Goal: Find specific page/section: Find specific page/section

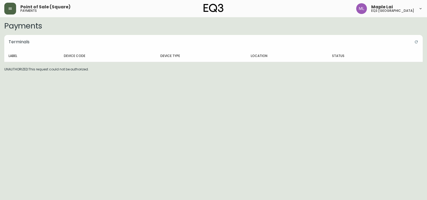
click at [10, 12] on button "button" at bounding box center [10, 9] width 12 height 12
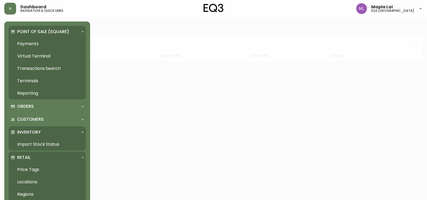
click at [44, 143] on link "Import Stock Status" at bounding box center [47, 144] width 77 height 12
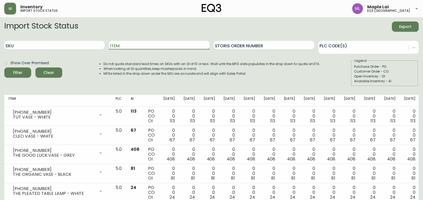
click at [125, 46] on input "Item" at bounding box center [159, 45] width 100 height 9
type input "METRO"
click at [4, 67] on button "Filter" at bounding box center [17, 72] width 27 height 10
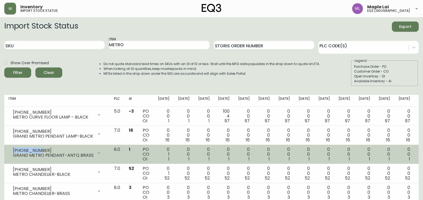
drag, startPoint x: 13, startPoint y: 150, endPoint x: 37, endPoint y: 151, distance: 23.6
click at [37, 151] on div "[PHONE_NUMBER]" at bounding box center [53, 150] width 81 height 5
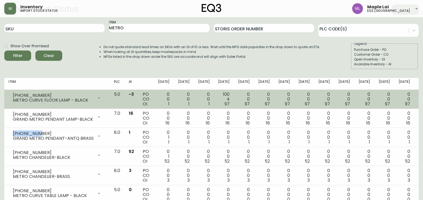
scroll to position [33, 0]
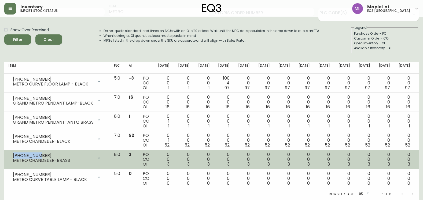
drag, startPoint x: 14, startPoint y: 155, endPoint x: 38, endPoint y: 157, distance: 24.5
click at [38, 157] on div "[PHONE_NUMBER]" at bounding box center [53, 155] width 81 height 5
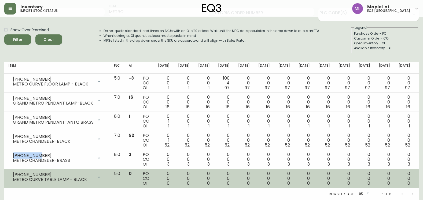
copy div "[PHONE_NUMBER]"
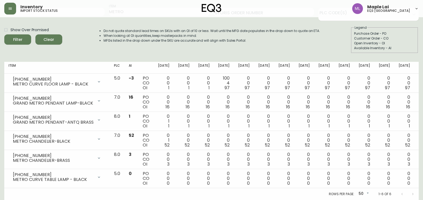
click at [0, 113] on html "Inventory import stock status Maple Lai eq3 [GEOGRAPHIC_DATA] Import Stock Stat…" at bounding box center [211, 83] width 423 height 233
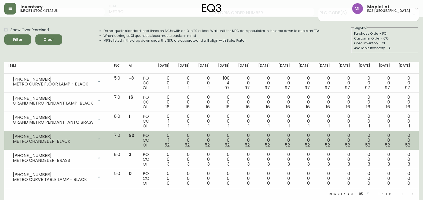
drag, startPoint x: 13, startPoint y: 136, endPoint x: 19, endPoint y: 136, distance: 6.4
click at [19, 136] on div "[PHONE_NUMBER] METRO CHANDELIER-BLACK" at bounding box center [57, 139] width 97 height 12
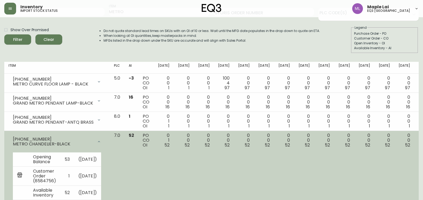
click at [13, 139] on div "[PHONE_NUMBER] METRO CHANDELIER-BLACK" at bounding box center [57, 141] width 97 height 17
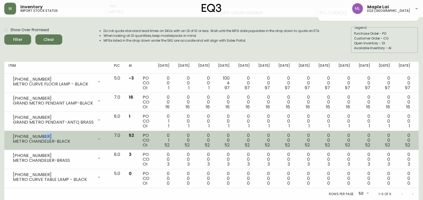
drag, startPoint x: 14, startPoint y: 139, endPoint x: 37, endPoint y: 137, distance: 23.4
click at [37, 137] on div "[PHONE_NUMBER] METRO CHANDELIER-BLACK" at bounding box center [53, 139] width 81 height 10
drag, startPoint x: 13, startPoint y: 136, endPoint x: 36, endPoint y: 137, distance: 23.1
click at [36, 137] on div "[PHONE_NUMBER]" at bounding box center [53, 136] width 81 height 5
copy div "[PHONE_NUMBER]"
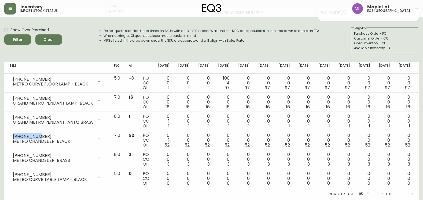
click at [0, 94] on html "Inventory import stock status Maple Lai eq3 [GEOGRAPHIC_DATA] Import Stock Stat…" at bounding box center [211, 83] width 423 height 233
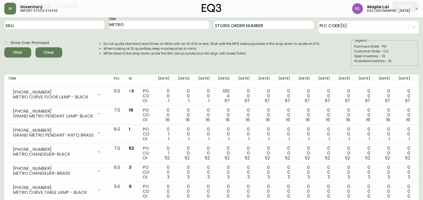
scroll to position [0, 0]
